Goal: Navigation & Orientation: Go to known website

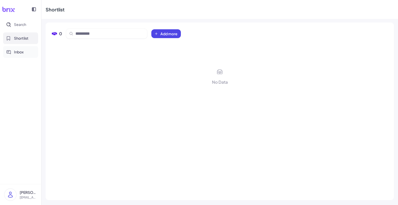
click at [16, 52] on span "Inbox" at bounding box center [19, 51] width 10 height 5
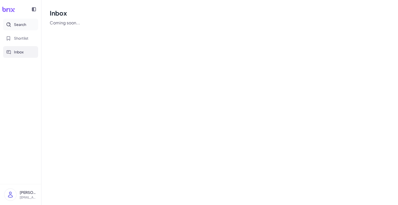
click at [16, 26] on span "Search" at bounding box center [20, 24] width 12 height 5
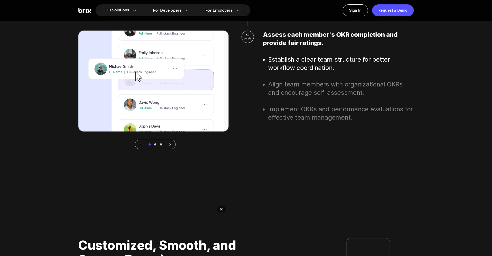
scroll to position [1754, 0]
